Goal: Entertainment & Leisure: Consume media (video, audio)

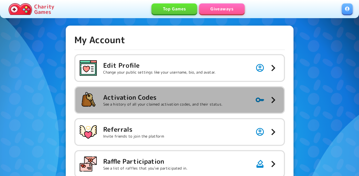
click at [158, 106] on p "See a history of all your claimed activation codes, and their status." at bounding box center [162, 104] width 119 height 5
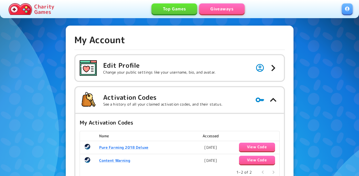
click at [232, 10] on link "Giveaways" at bounding box center [221, 8] width 45 height 11
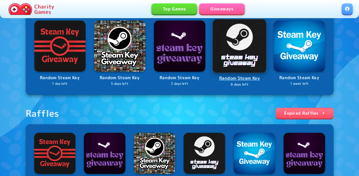
scroll to position [160, 0]
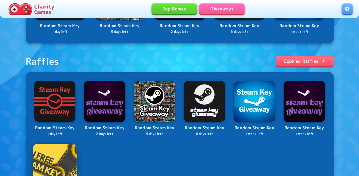
click at [62, 153] on img at bounding box center [54, 165] width 43 height 43
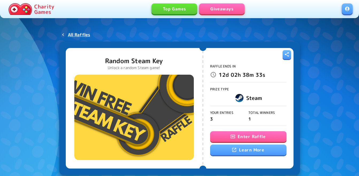
click at [233, 136] on icon "button" at bounding box center [232, 136] width 5 height 5
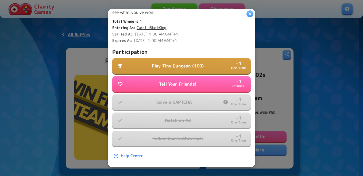
scroll to position [145, 0]
click at [177, 65] on button "Play Tiny Dungeon (100) + 1 One Time" at bounding box center [181, 66] width 138 height 16
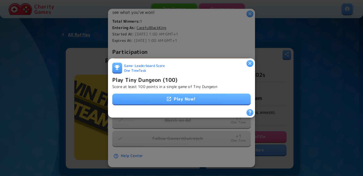
click at [173, 96] on link "Play Now!" at bounding box center [181, 99] width 138 height 11
click at [149, 78] on h6 "Play Tiny Dungeon (100)" at bounding box center [144, 80] width 65 height 9
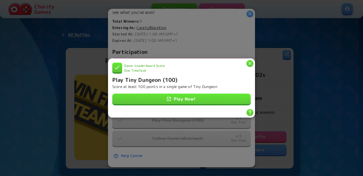
click at [149, 78] on h6 "Play Tiny Dungeon (100)" at bounding box center [144, 80] width 65 height 9
click at [250, 62] on icon "button" at bounding box center [249, 63] width 3 height 3
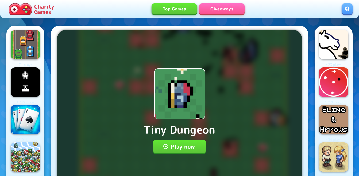
click at [189, 142] on button "Play now" at bounding box center [179, 146] width 53 height 13
